Goal: Complete application form

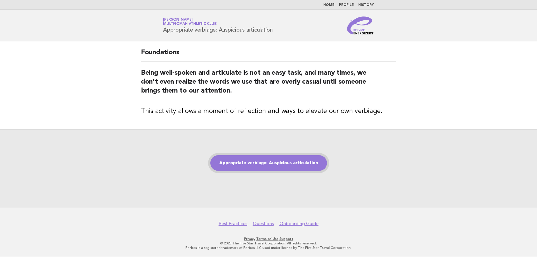
click at [264, 159] on link "Appropriate verbiage: Auspicious articulation" at bounding box center [268, 163] width 117 height 16
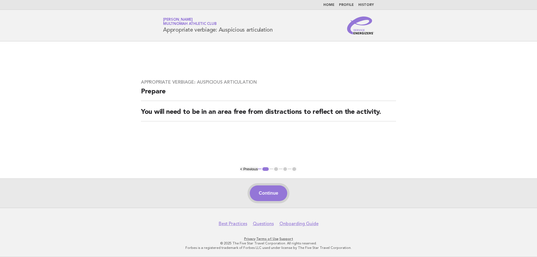
click at [270, 193] on button "Continue" at bounding box center [268, 194] width 37 height 16
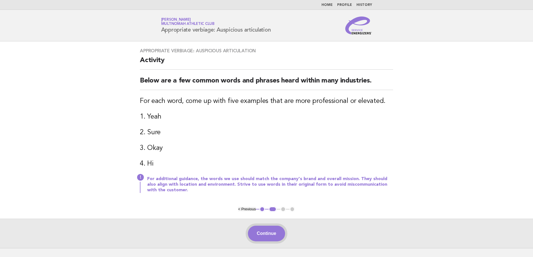
click at [268, 230] on button "Continue" at bounding box center [266, 234] width 37 height 16
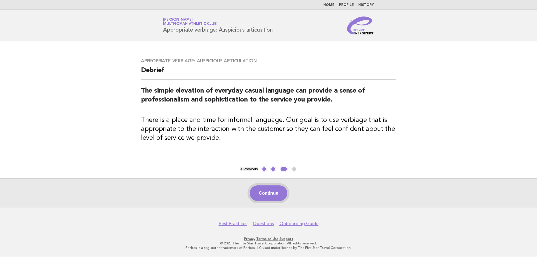
click at [263, 196] on button "Continue" at bounding box center [268, 194] width 37 height 16
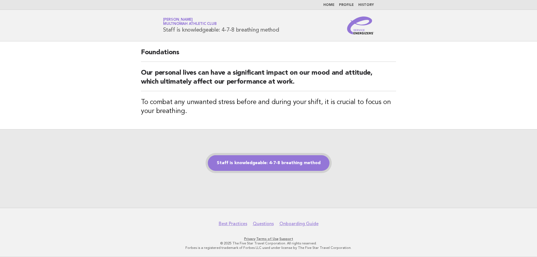
click at [283, 166] on link "Staff is knowledgeable: 4-7-8 breathing method" at bounding box center [269, 163] width 122 height 16
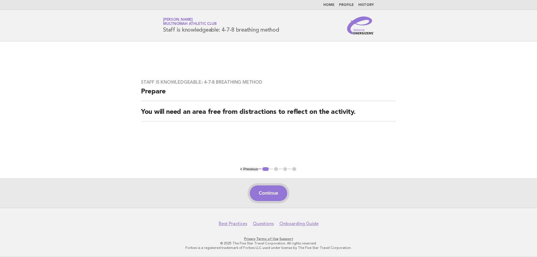
click at [270, 195] on button "Continue" at bounding box center [268, 194] width 37 height 16
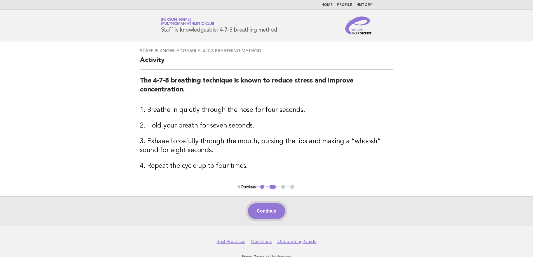
click at [257, 211] on button "Continue" at bounding box center [266, 211] width 37 height 16
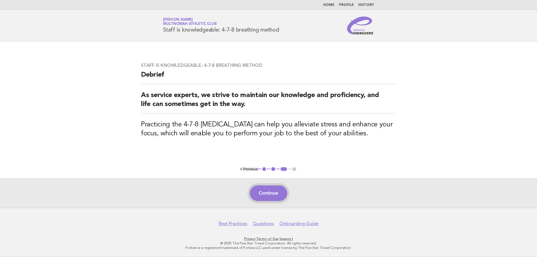
click at [267, 191] on button "Continue" at bounding box center [268, 194] width 37 height 16
